Goal: Navigation & Orientation: Find specific page/section

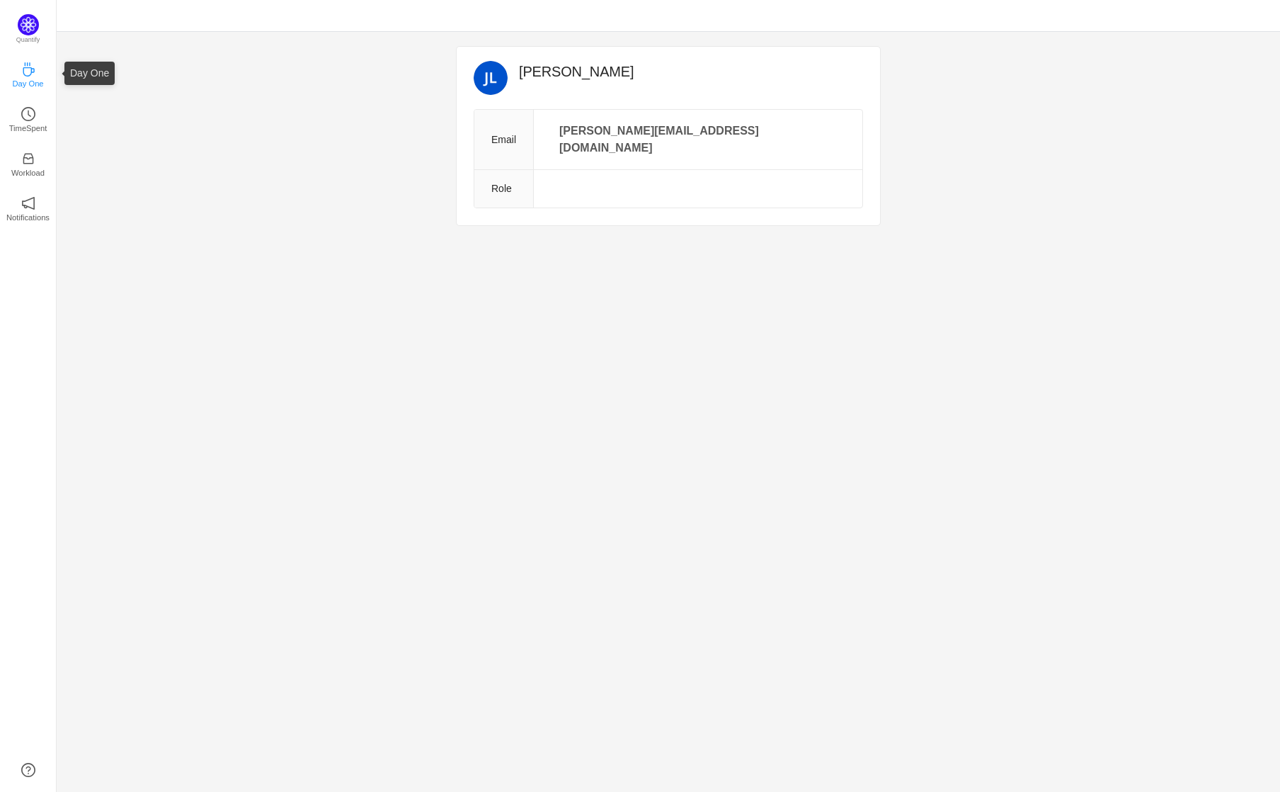
click at [33, 86] on p "Day One" at bounding box center [27, 83] width 31 height 13
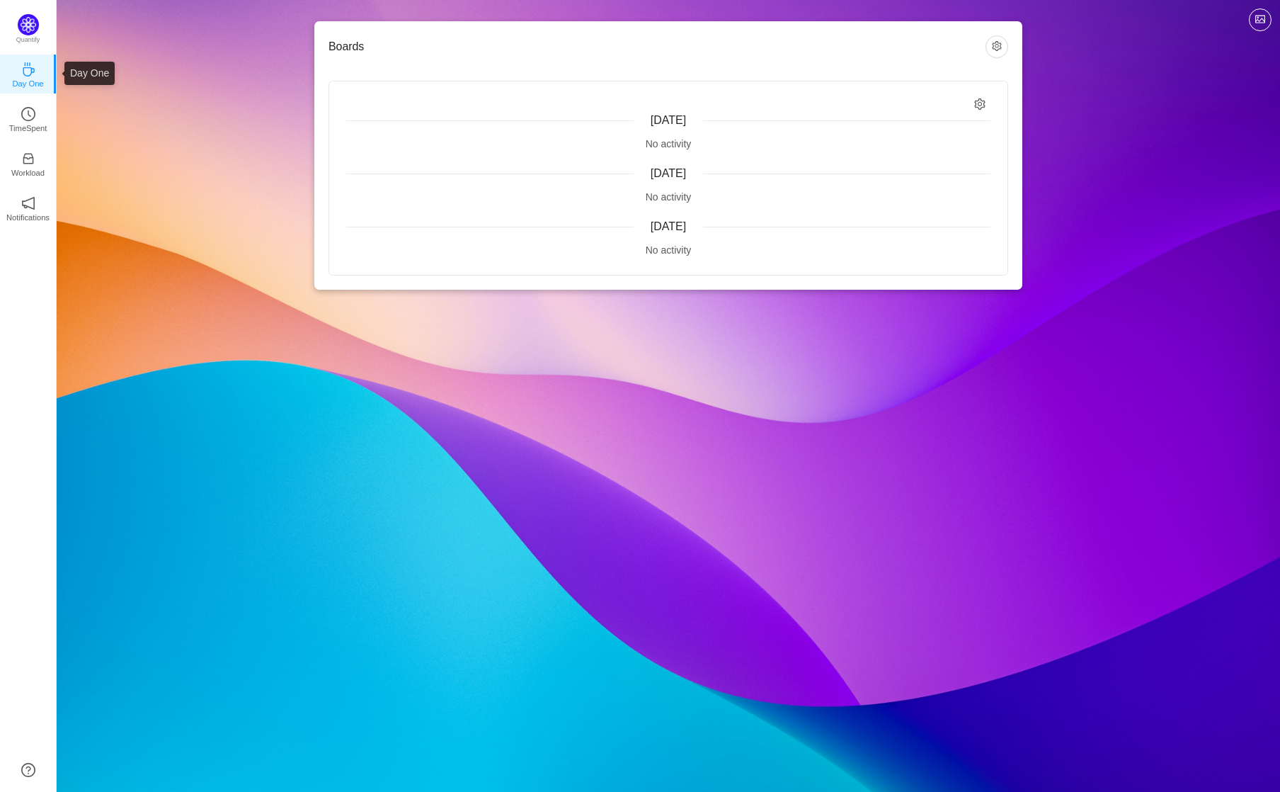
click at [30, 84] on p "Day One" at bounding box center [27, 83] width 31 height 13
click at [31, 122] on p "TimeSpent" at bounding box center [28, 128] width 38 height 13
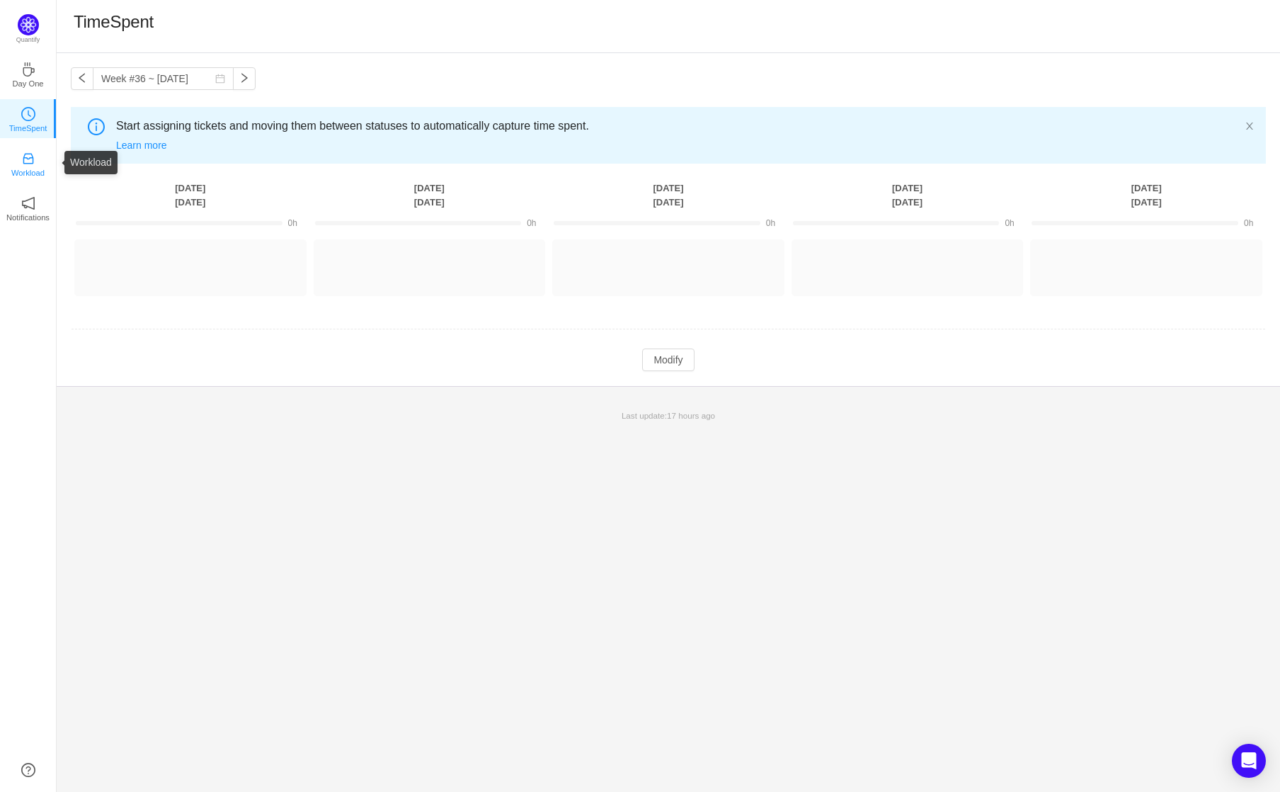
click at [34, 160] on icon "icon: inbox" at bounding box center [28, 159] width 14 height 14
